Goal: Task Accomplishment & Management: Use online tool/utility

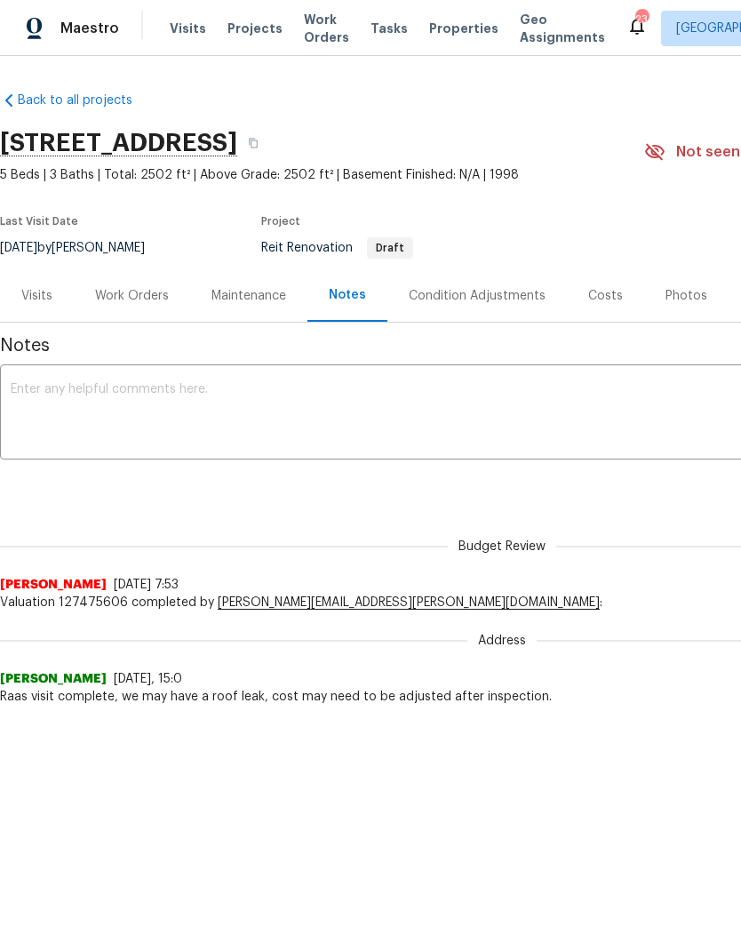
click at [244, 32] on span "Projects" at bounding box center [255, 29] width 55 height 18
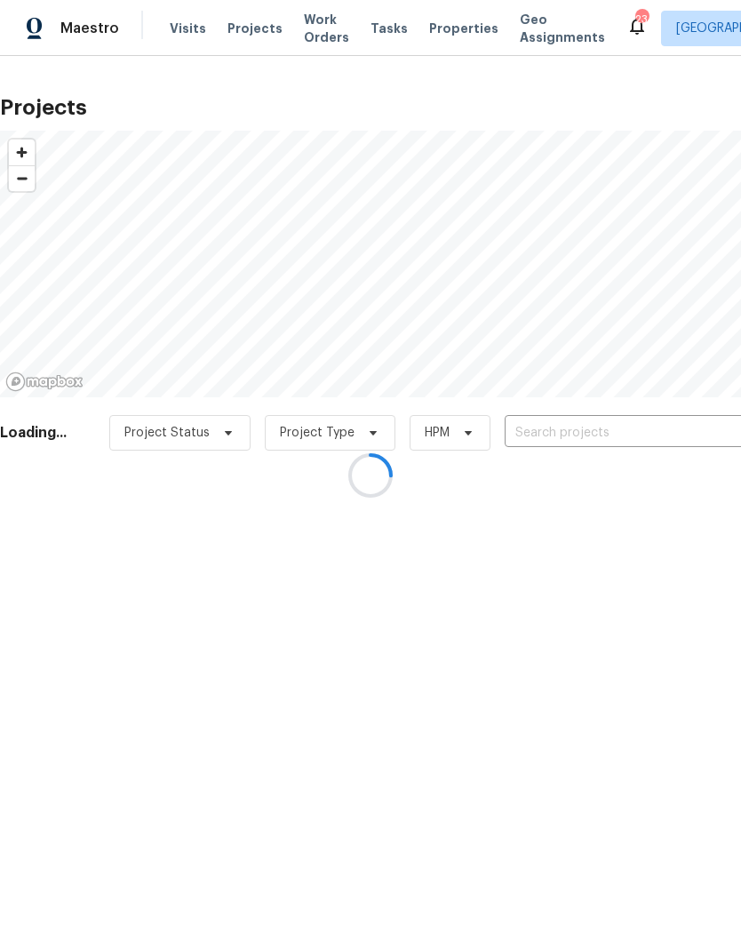
click at [170, 37] on div at bounding box center [370, 475] width 741 height 951
click at [180, 24] on div at bounding box center [370, 475] width 741 height 951
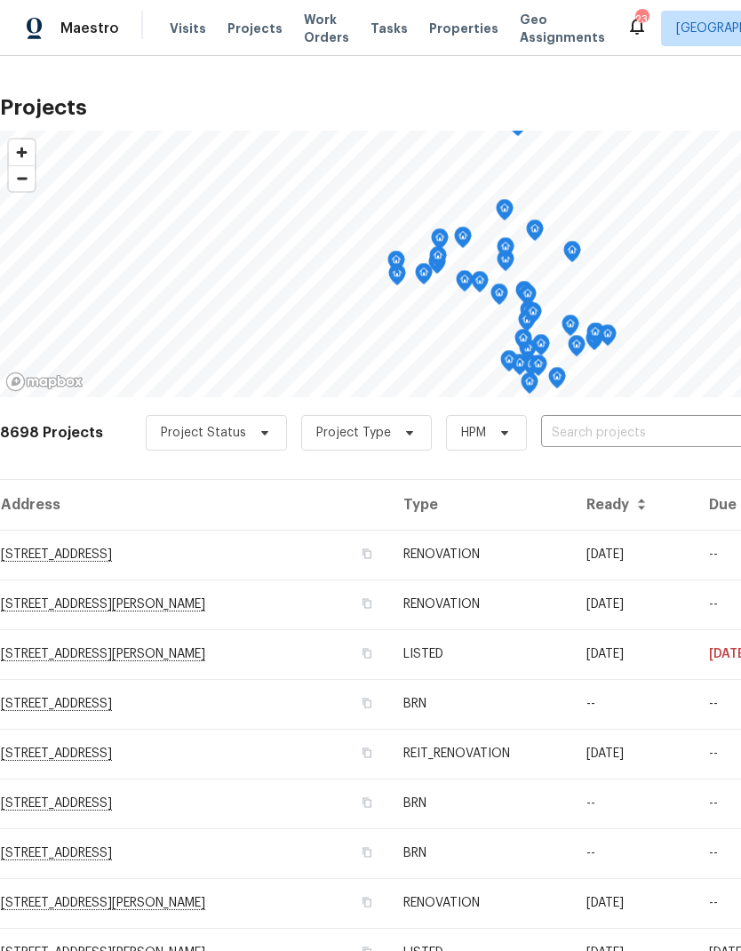
click at [180, 23] on span "Visits" at bounding box center [188, 29] width 36 height 18
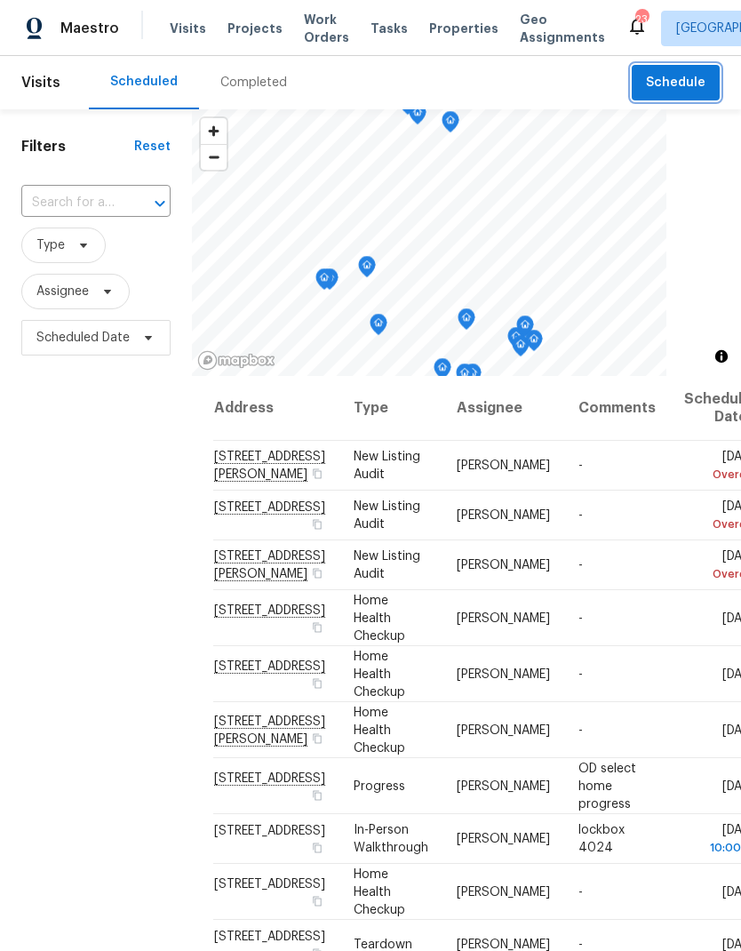
click at [681, 89] on span "Schedule" at bounding box center [676, 83] width 60 height 22
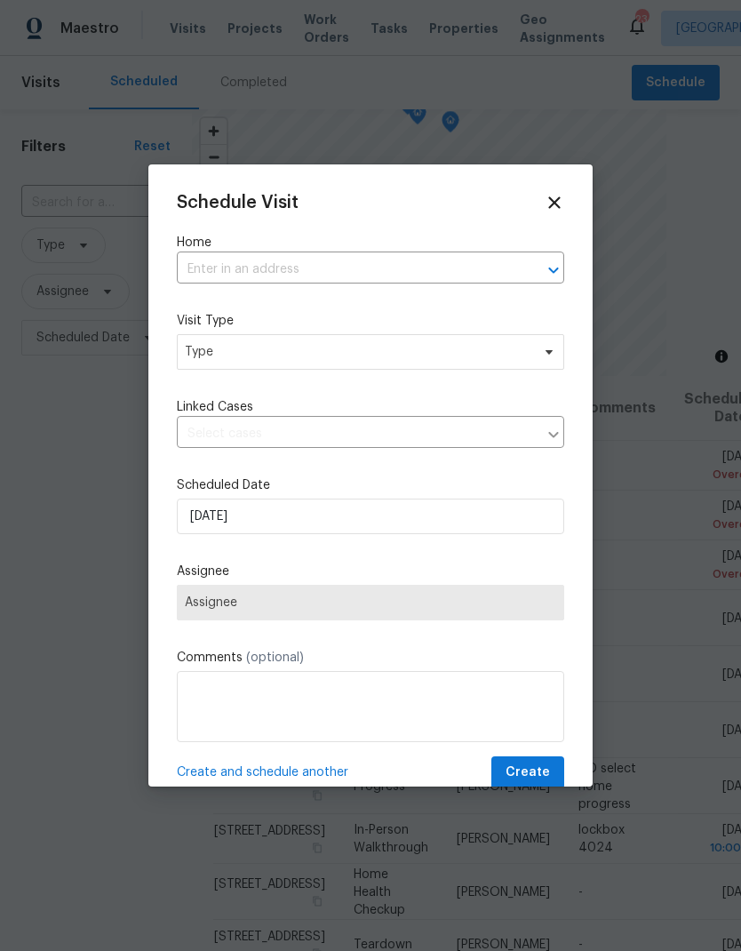
click at [216, 257] on input "text" at bounding box center [346, 270] width 338 height 28
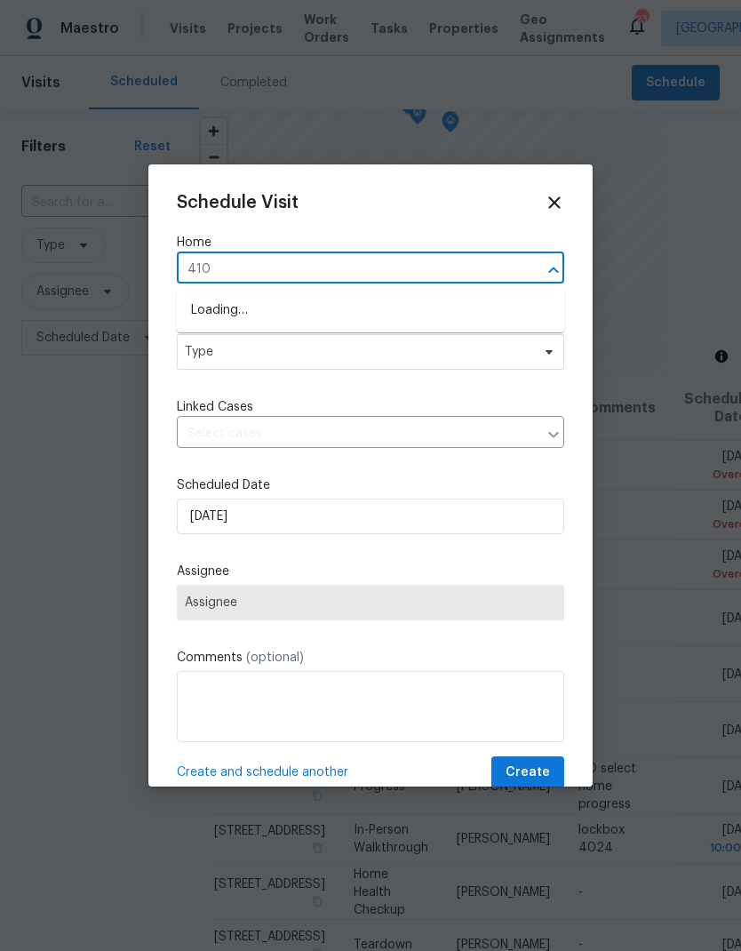
type input "4107"
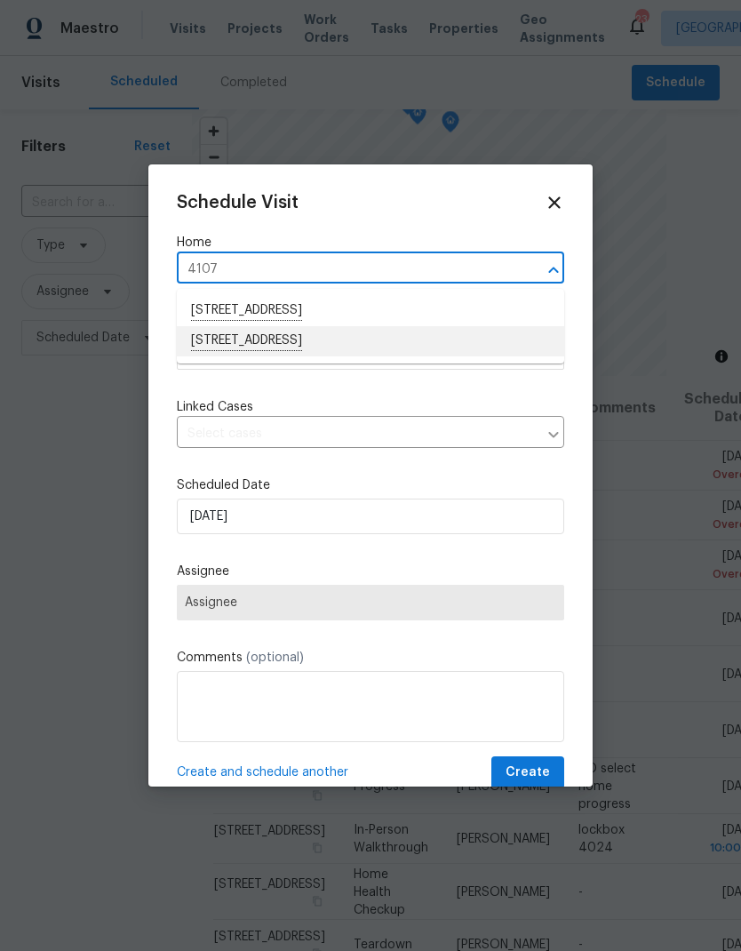
click at [206, 345] on li "[STREET_ADDRESS]" at bounding box center [370, 341] width 387 height 30
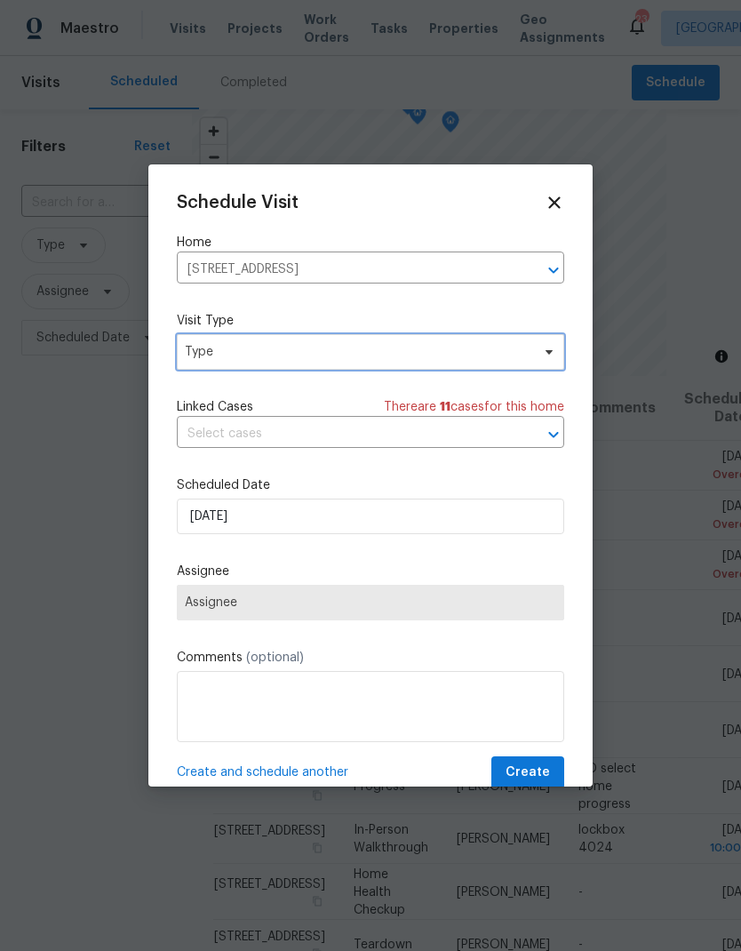
click at [209, 356] on span "Type" at bounding box center [358, 352] width 346 height 18
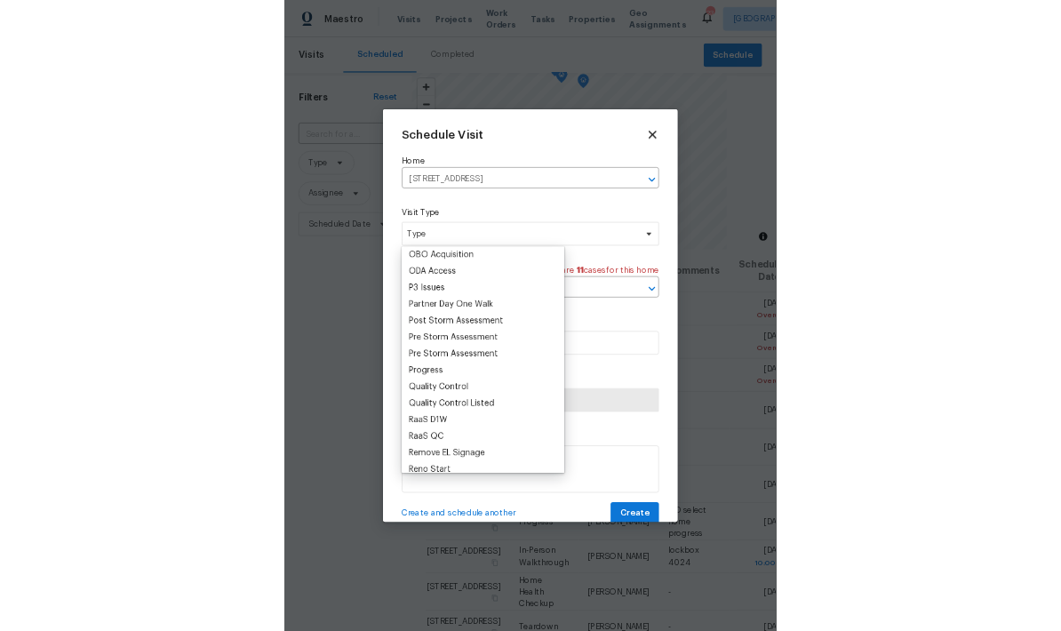
scroll to position [1063, 0]
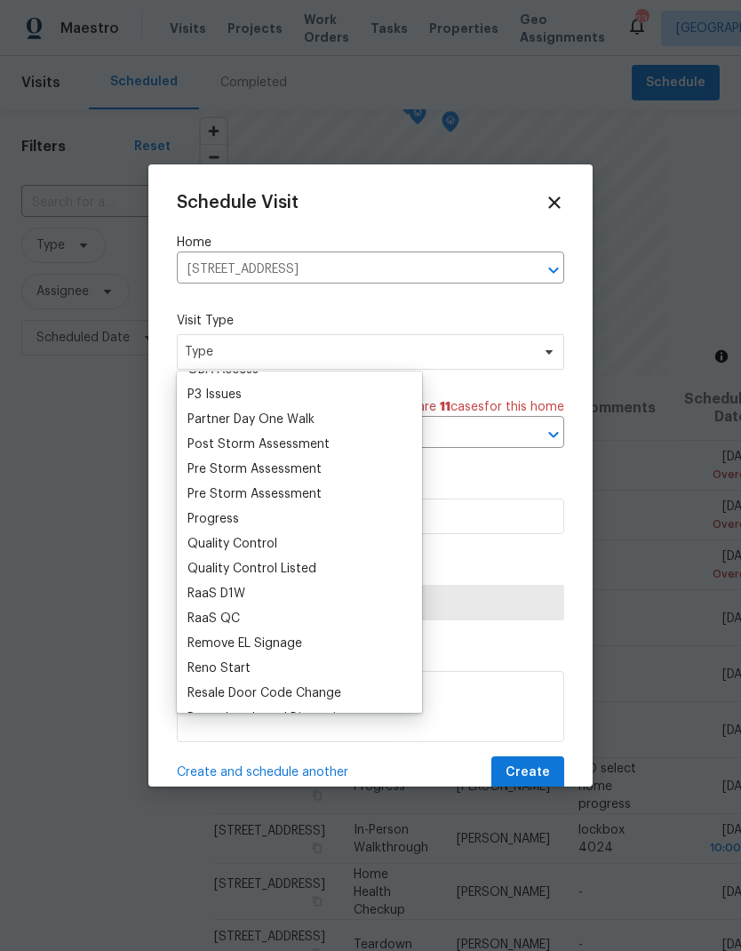
click at [207, 515] on div "Progress" at bounding box center [214, 519] width 52 height 18
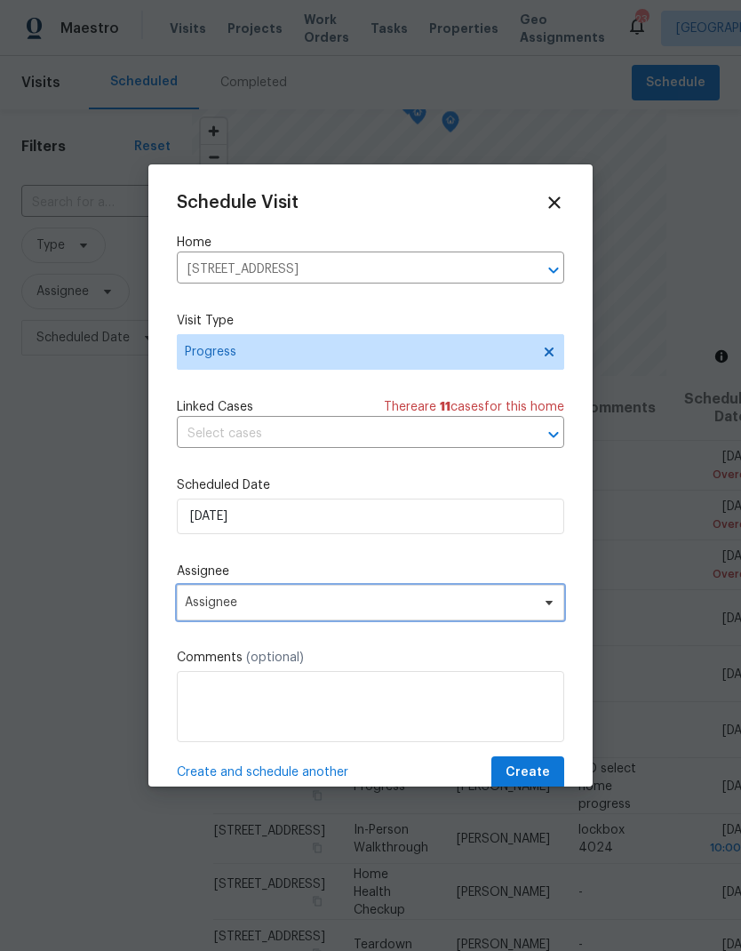
click at [214, 601] on span "Assignee" at bounding box center [359, 602] width 348 height 14
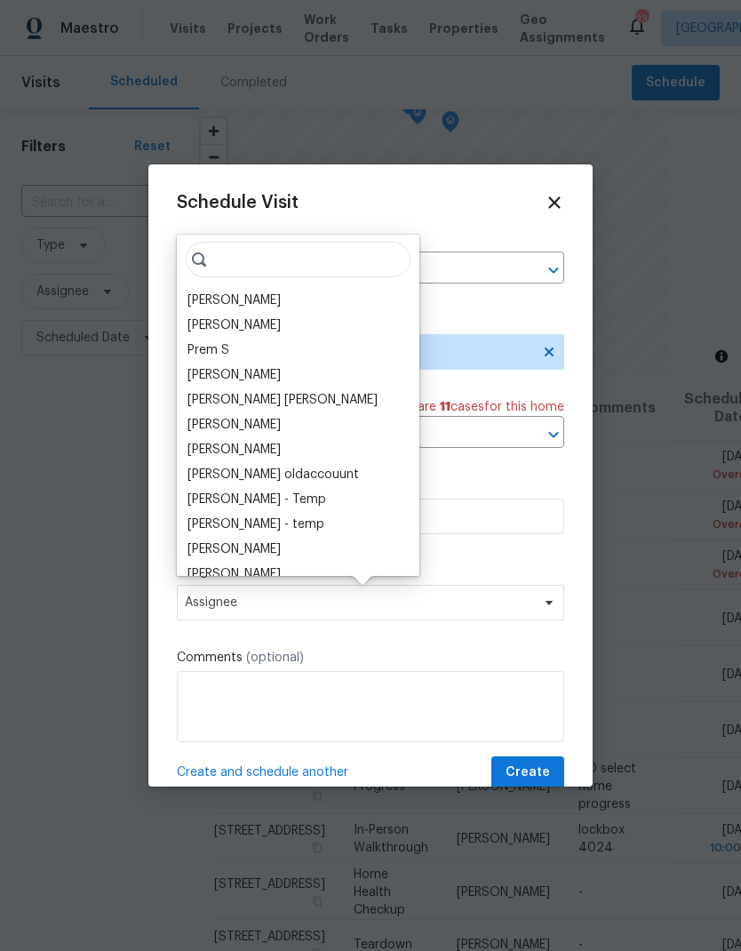
click at [204, 292] on div "[PERSON_NAME]" at bounding box center [234, 301] width 93 height 18
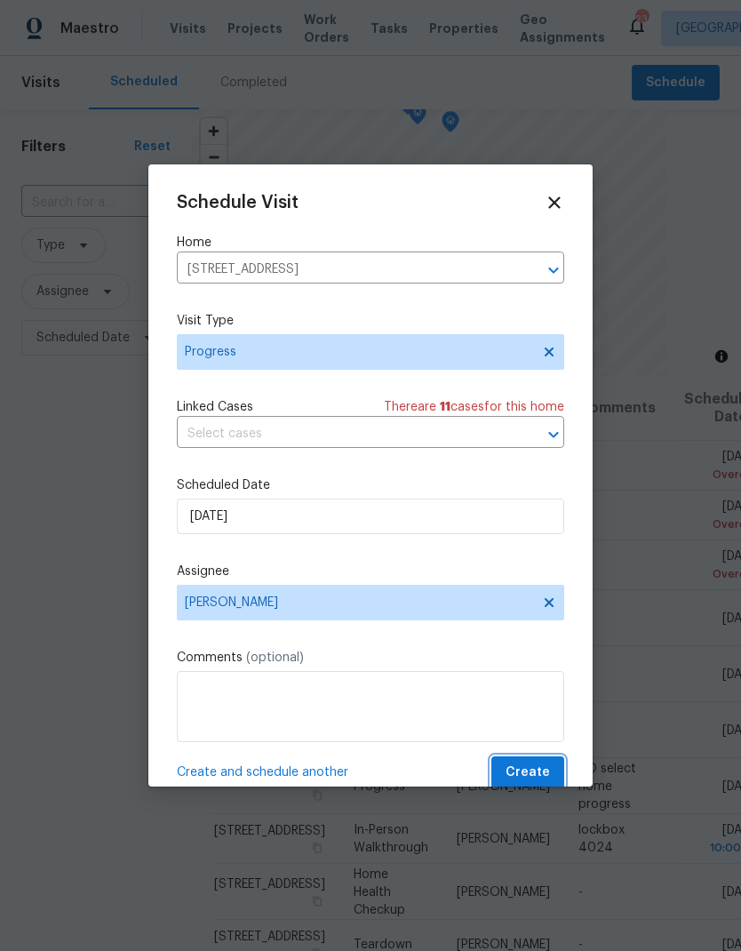
click at [538, 777] on span "Create" at bounding box center [528, 773] width 44 height 22
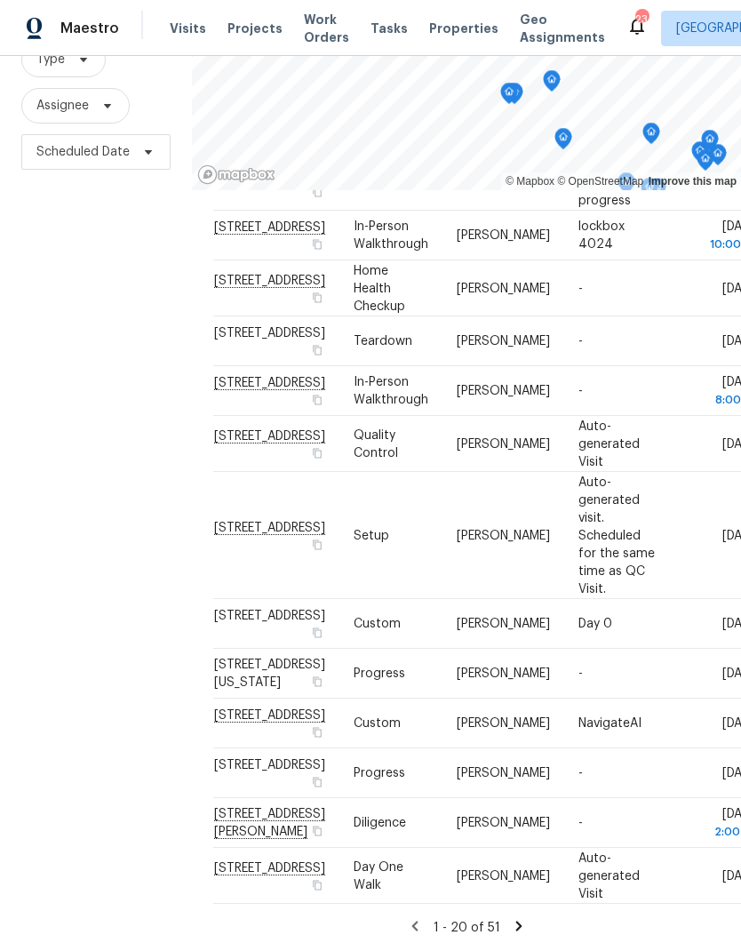
scroll to position [172, 0]
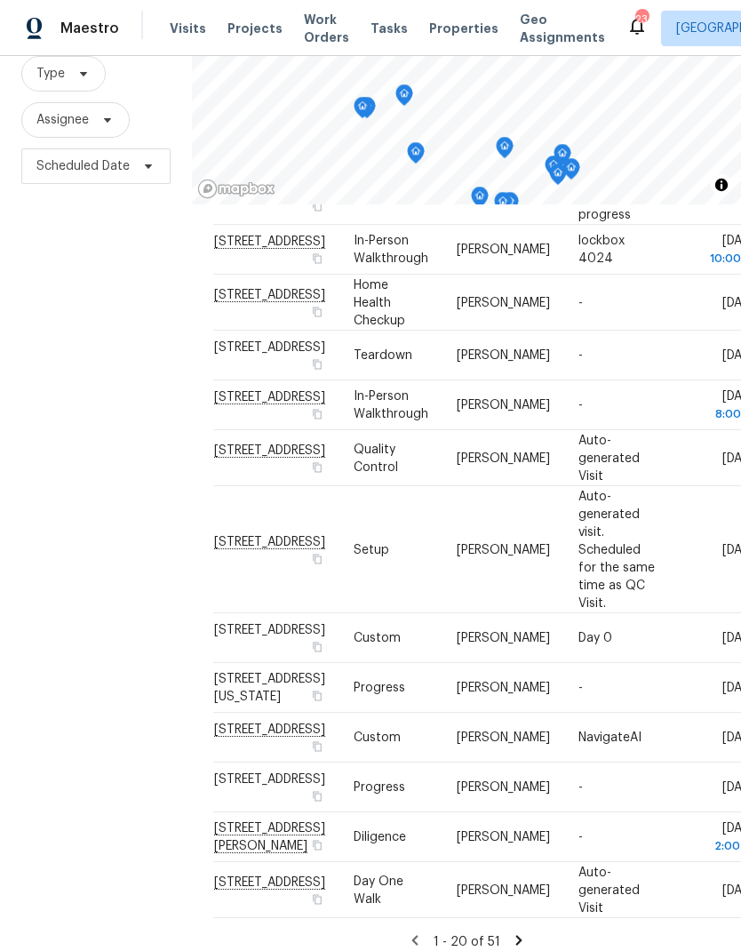
click at [244, 32] on span "Projects" at bounding box center [255, 29] width 55 height 18
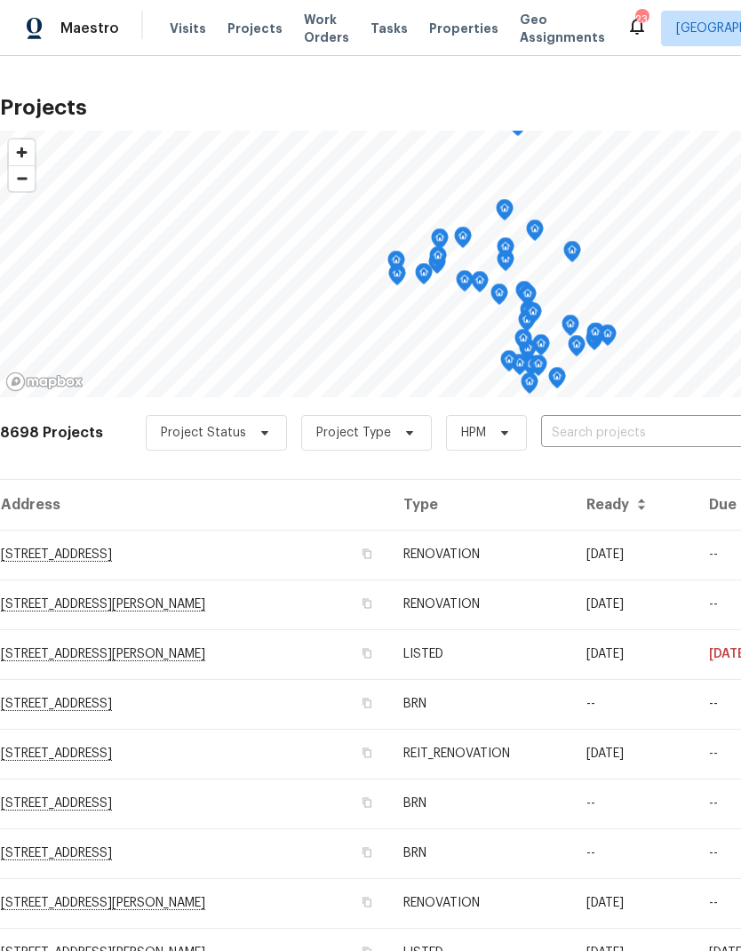
click at [649, 428] on input "text" at bounding box center [643, 433] width 204 height 28
type input "29840"
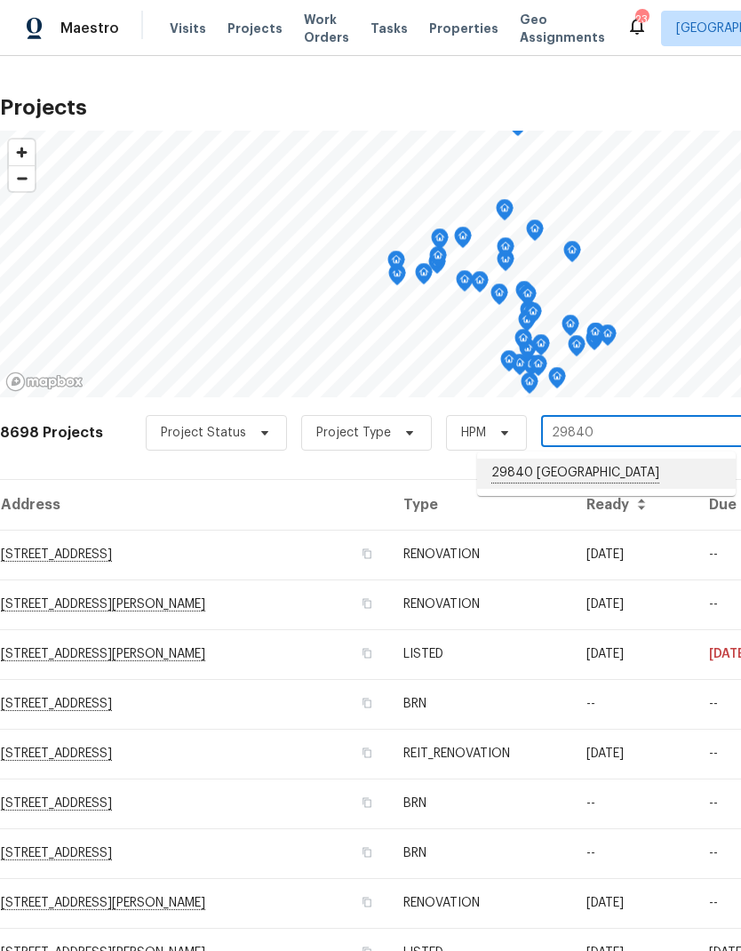
click at [643, 477] on li "29840 [GEOGRAPHIC_DATA]" at bounding box center [606, 474] width 259 height 30
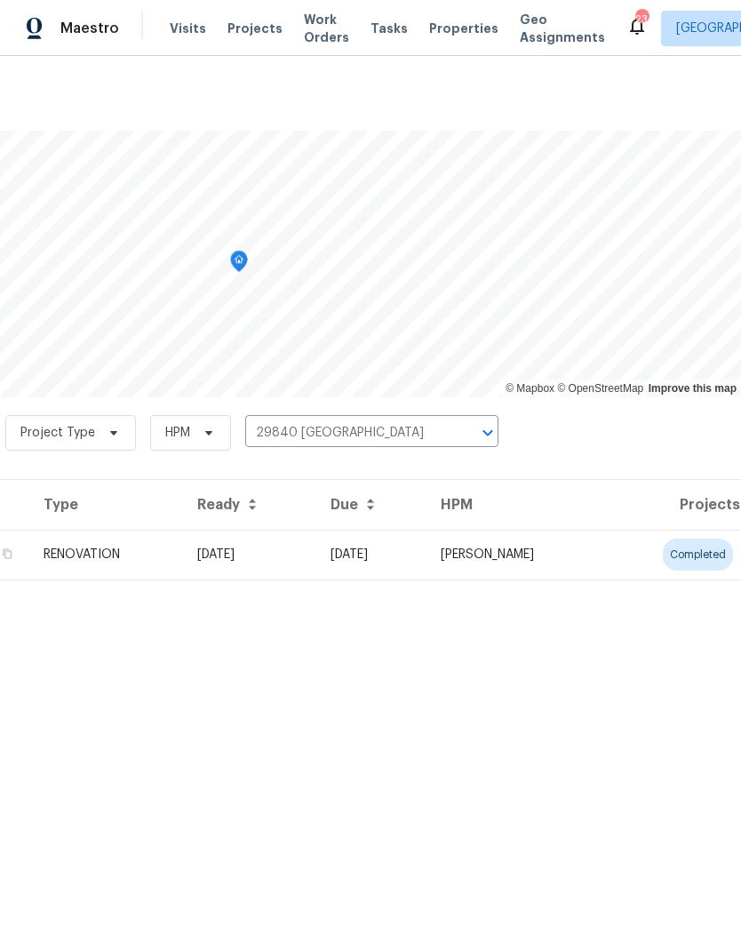
scroll to position [0, 263]
click at [605, 555] on td "[PERSON_NAME]" at bounding box center [516, 555] width 179 height 50
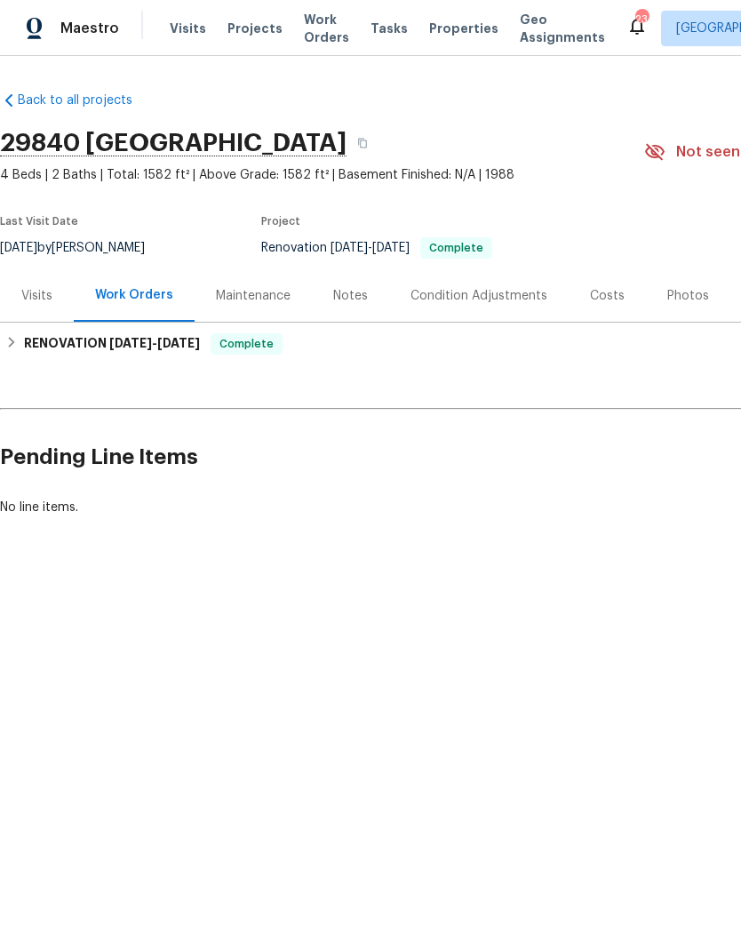
click at [685, 298] on div "Photos" at bounding box center [688, 296] width 42 height 18
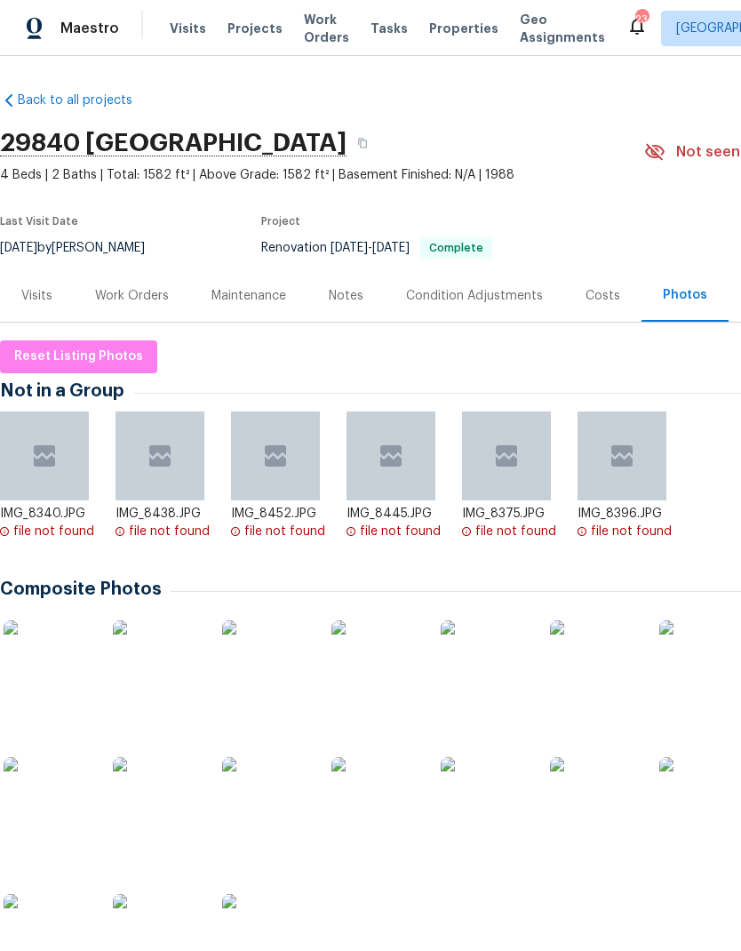
click at [697, 667] on img at bounding box center [703, 664] width 89 height 89
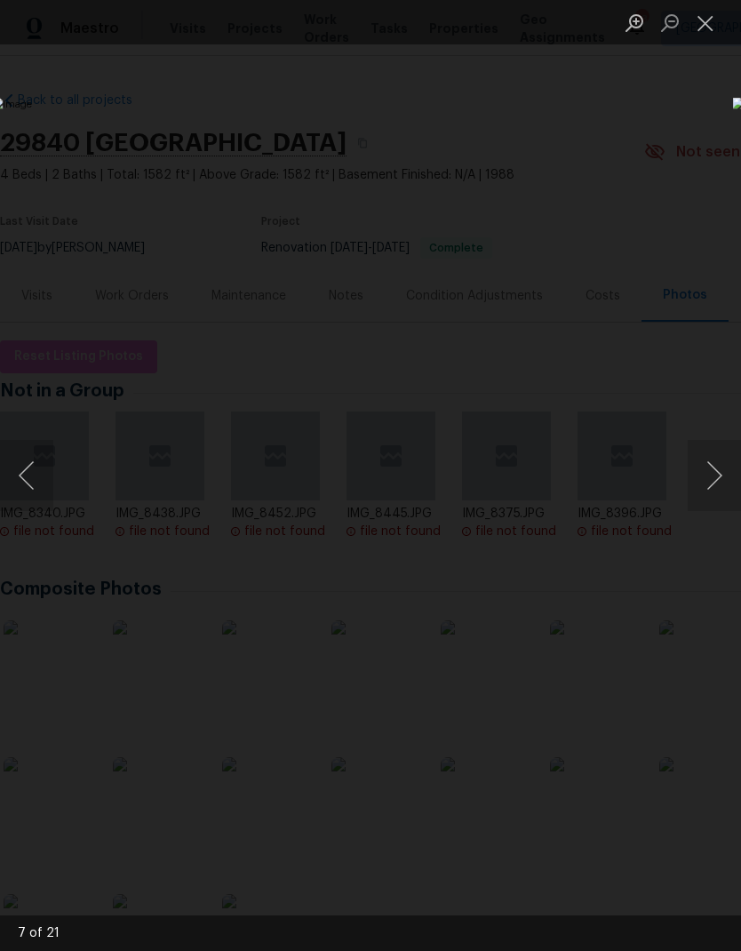
click at [717, 485] on button "Next image" at bounding box center [714, 475] width 53 height 71
click at [715, 479] on button "Next image" at bounding box center [714, 475] width 53 height 71
click at [715, 486] on button "Next image" at bounding box center [714, 475] width 53 height 71
click at [711, 486] on button "Next image" at bounding box center [714, 475] width 53 height 71
click at [711, 483] on button "Next image" at bounding box center [714, 475] width 53 height 71
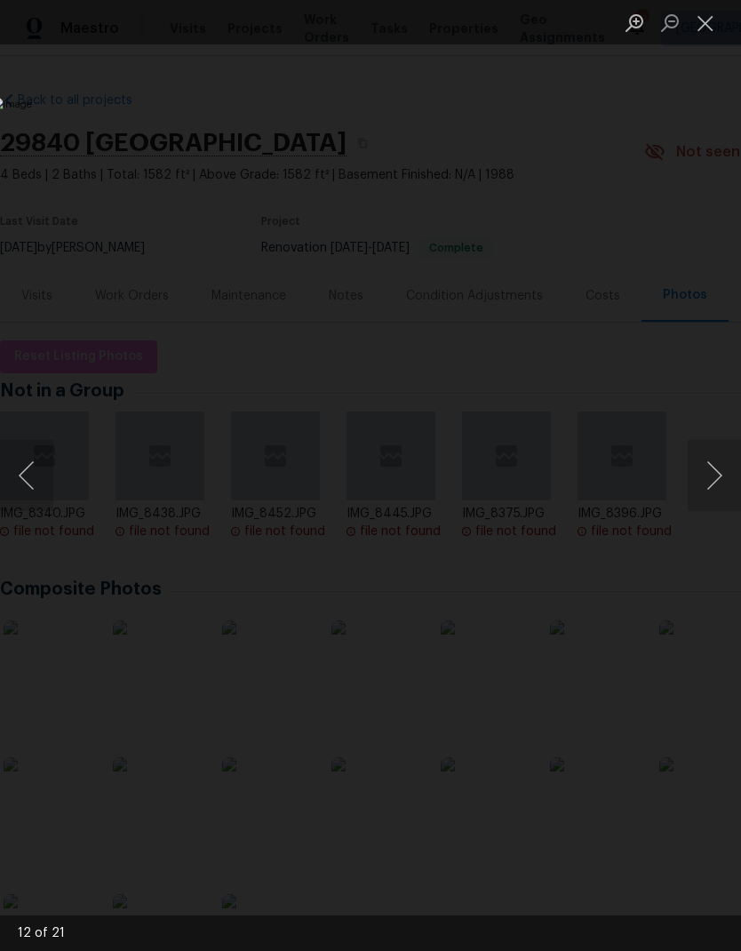
click at [711, 486] on button "Next image" at bounding box center [714, 475] width 53 height 71
click at [708, 483] on button "Next image" at bounding box center [714, 475] width 53 height 71
click at [707, 487] on button "Next image" at bounding box center [714, 475] width 53 height 71
click at [706, 484] on button "Next image" at bounding box center [714, 475] width 53 height 71
click at [29, 454] on button "Previous image" at bounding box center [26, 475] width 53 height 71
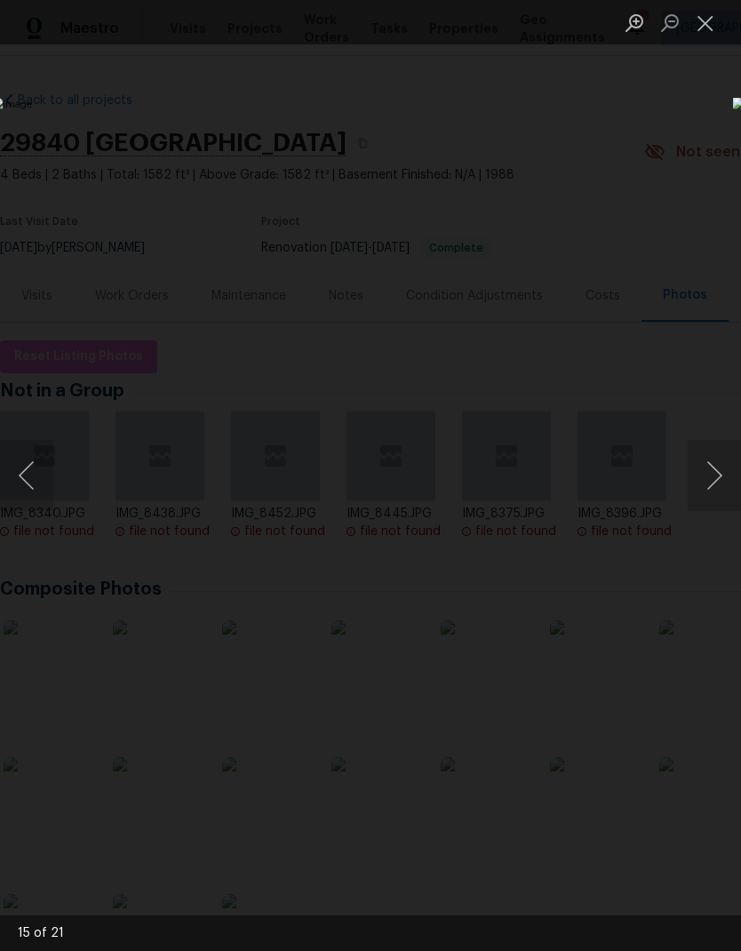
click at [717, 483] on button "Next image" at bounding box center [714, 475] width 53 height 71
click at [712, 482] on button "Next image" at bounding box center [714, 475] width 53 height 71
click at [712, 486] on button "Next image" at bounding box center [714, 475] width 53 height 71
click at [713, 484] on button "Next image" at bounding box center [714, 475] width 53 height 71
click at [715, 26] on button "Close lightbox" at bounding box center [706, 22] width 36 height 31
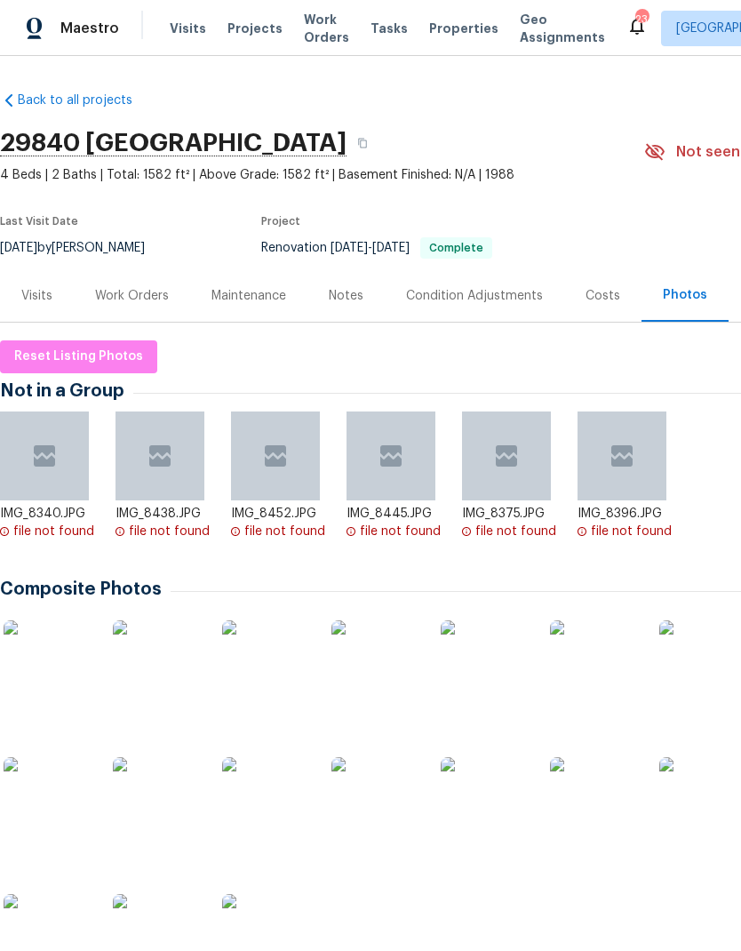
click at [29, 295] on div "Visits" at bounding box center [36, 296] width 31 height 18
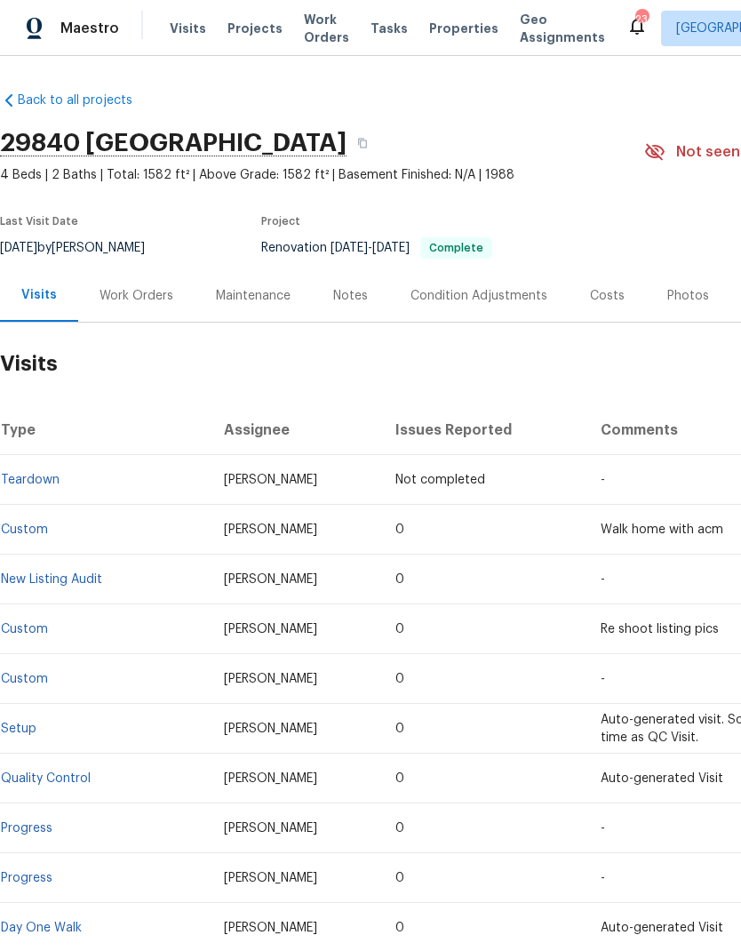
click at [254, 296] on div "Maintenance" at bounding box center [253, 296] width 75 height 18
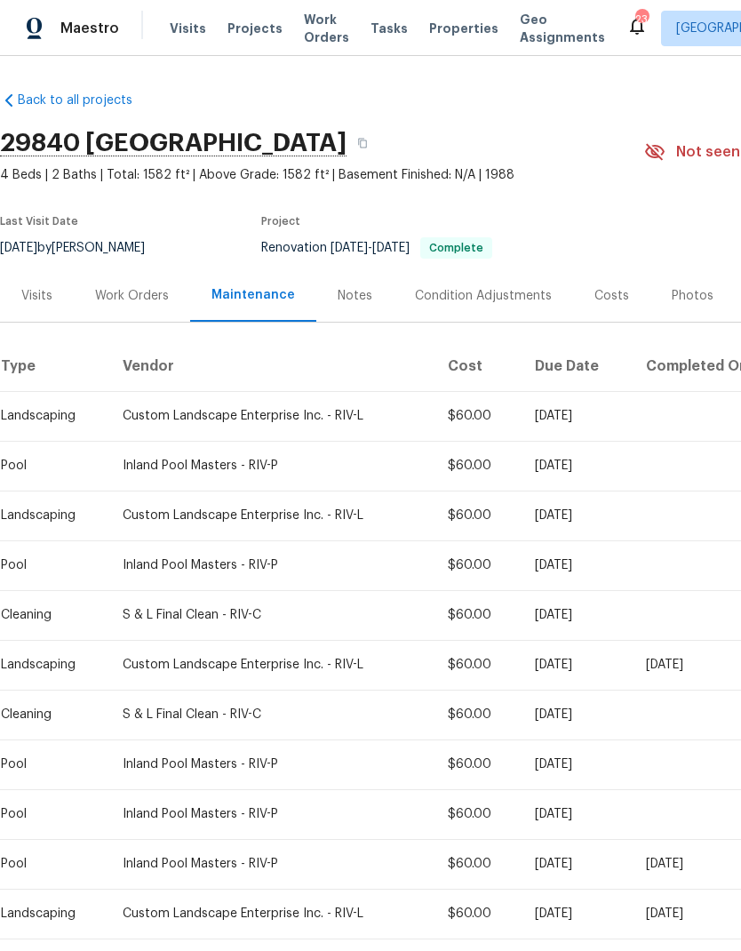
click at [247, 26] on span "Projects" at bounding box center [255, 29] width 55 height 18
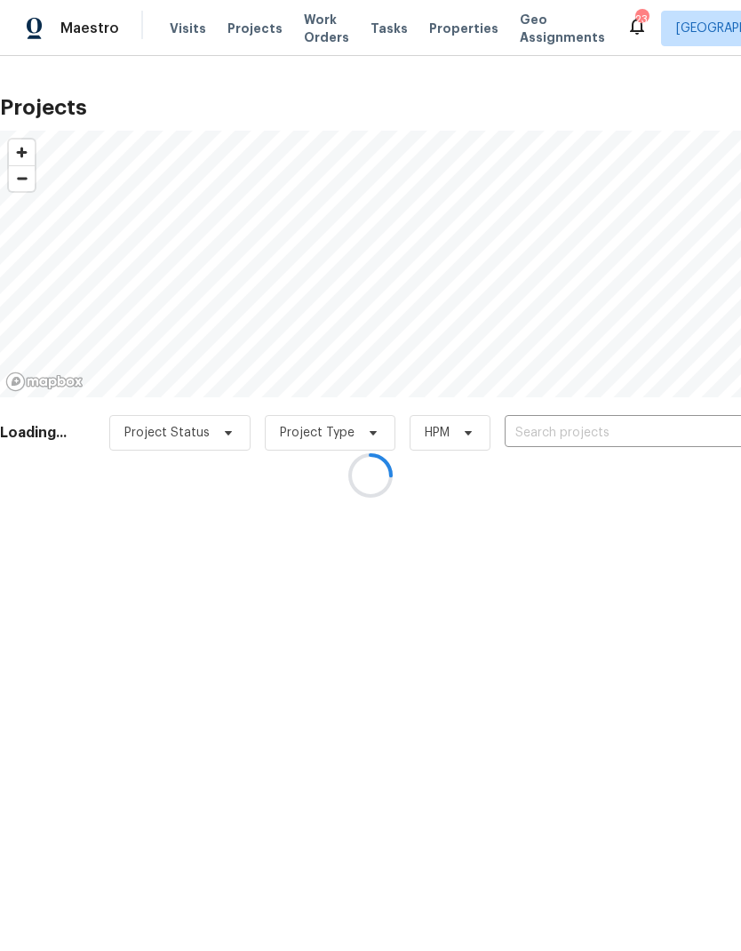
click at [667, 430] on input "text" at bounding box center [607, 433] width 204 height 28
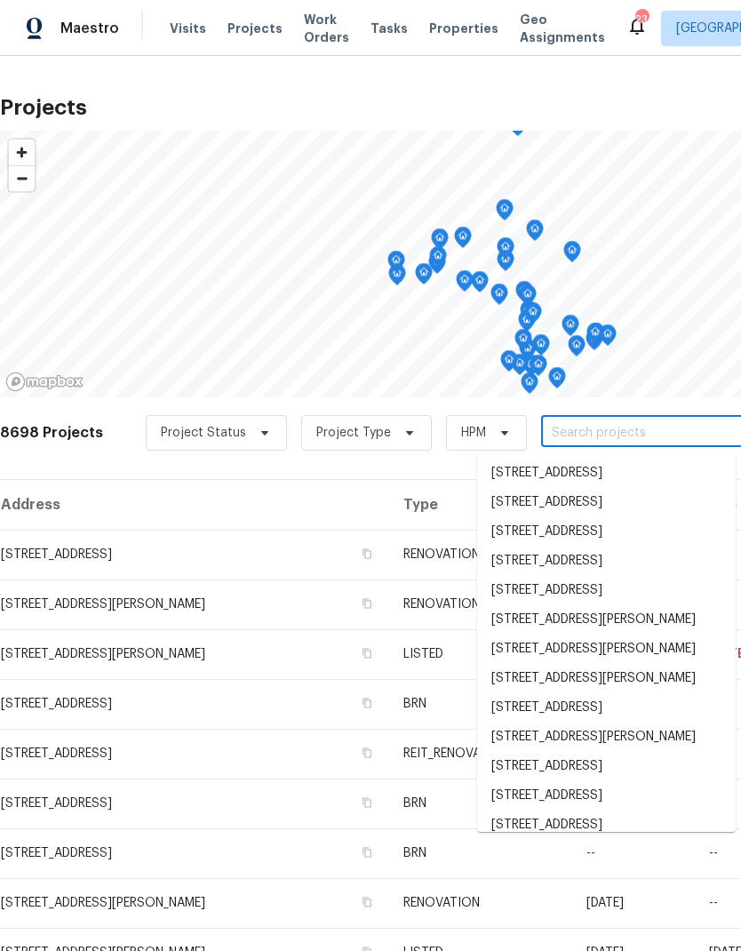
click at [671, 430] on input "text" at bounding box center [643, 433] width 204 height 28
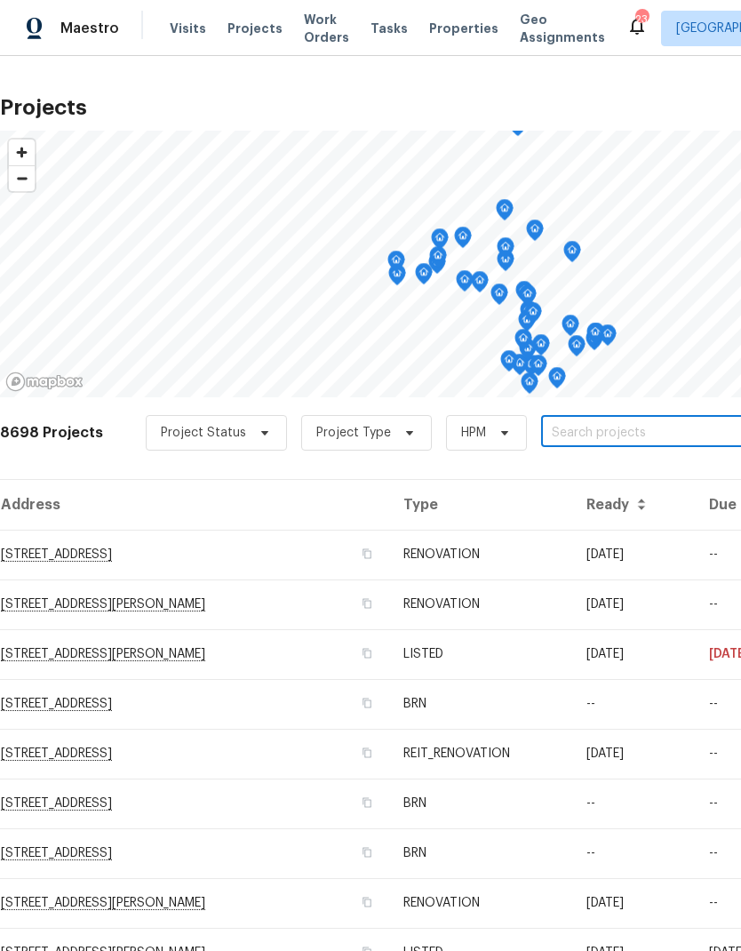
click at [669, 435] on input "text" at bounding box center [643, 433] width 204 height 28
type input "25802"
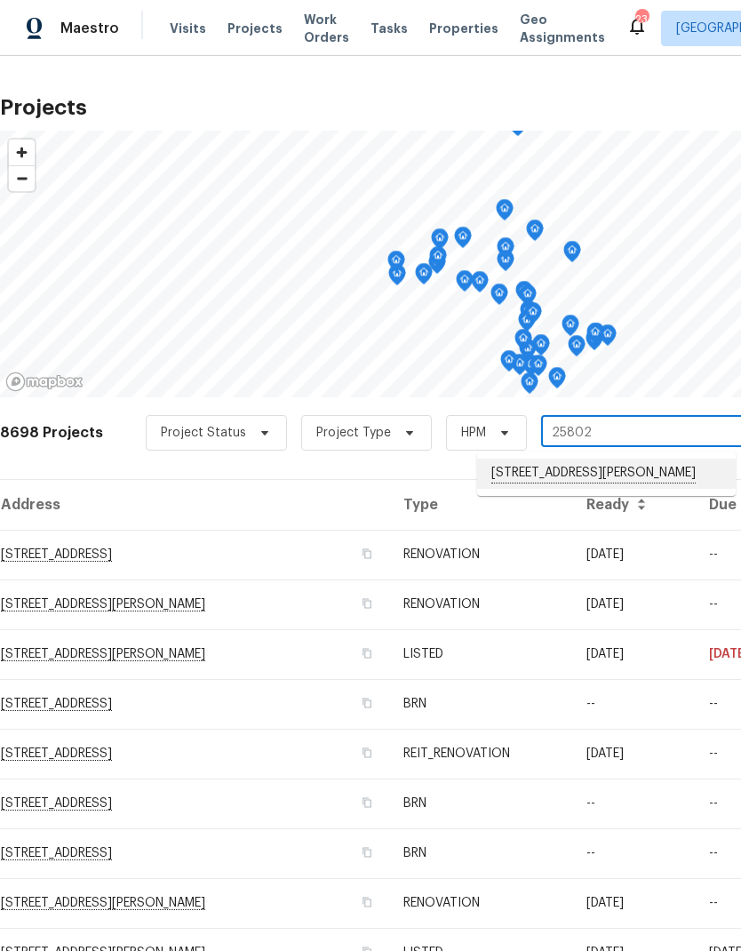
click at [675, 481] on li "[STREET_ADDRESS][PERSON_NAME]" at bounding box center [606, 474] width 259 height 30
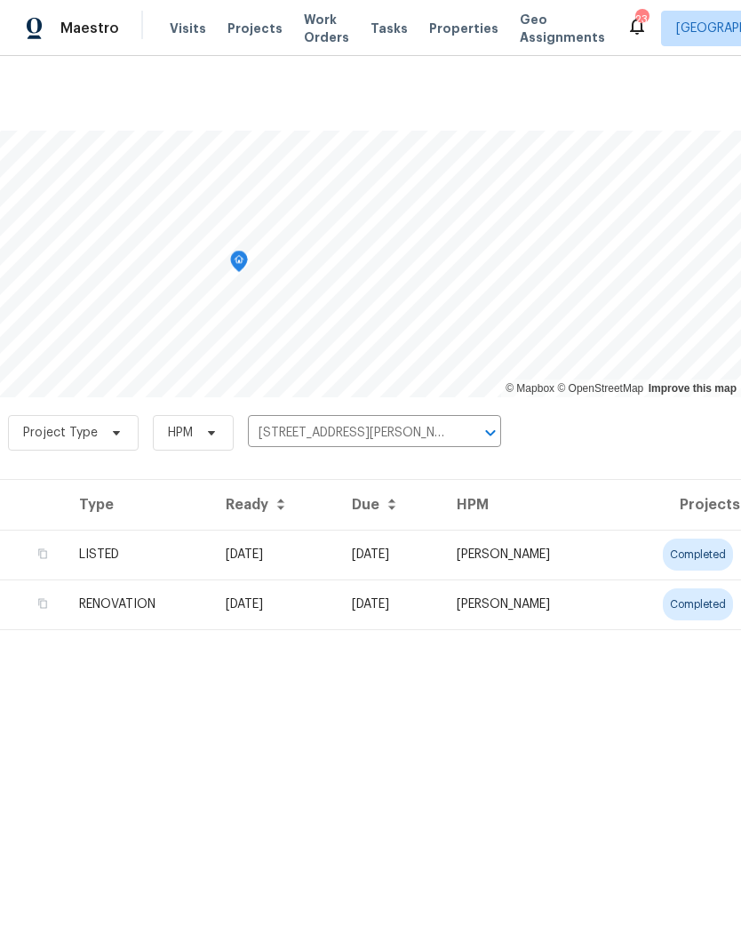
scroll to position [0, 263]
click at [639, 549] on td "completed" at bounding box center [676, 555] width 129 height 50
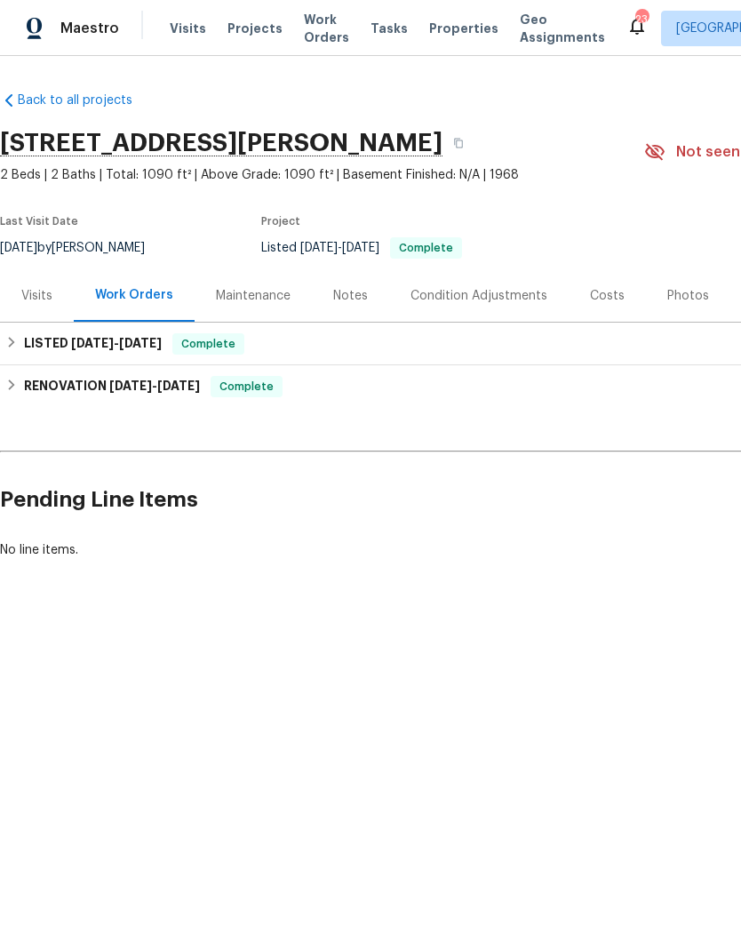
click at [690, 292] on div "Photos" at bounding box center [688, 296] width 42 height 18
